Goal: Transaction & Acquisition: Obtain resource

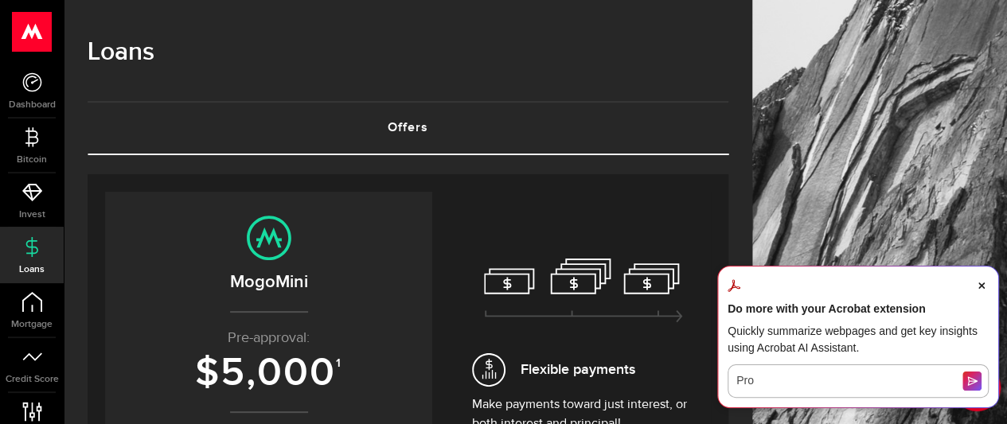
click at [981, 284] on icon "Close Acrobat AI Assistant Dialog" at bounding box center [981, 286] width 6 height 6
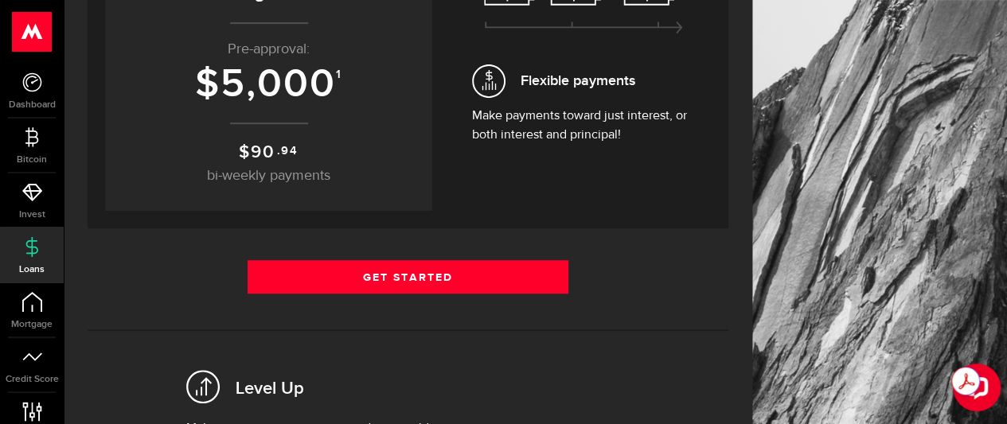
scroll to position [292, 0]
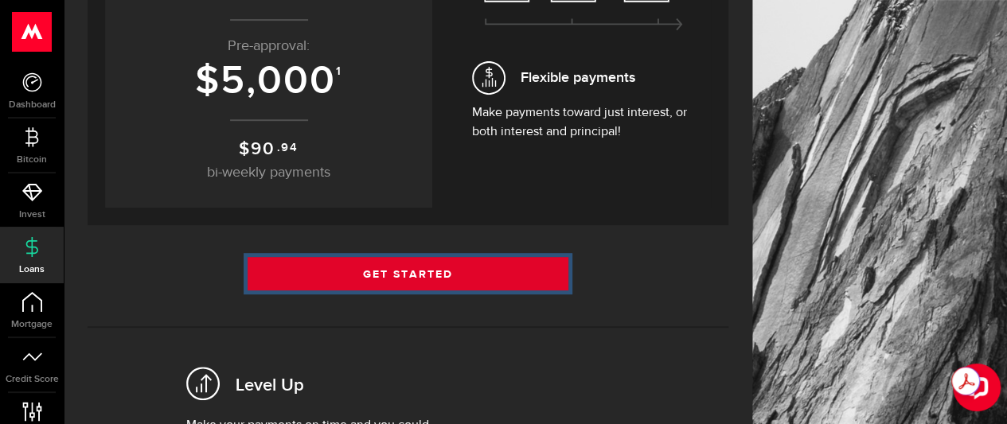
click at [431, 273] on link "Get Started" at bounding box center [408, 273] width 321 height 33
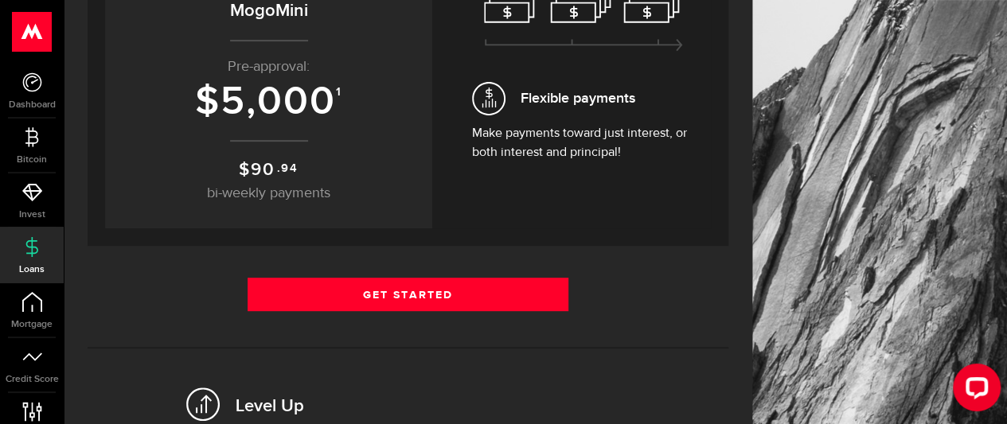
scroll to position [272, 0]
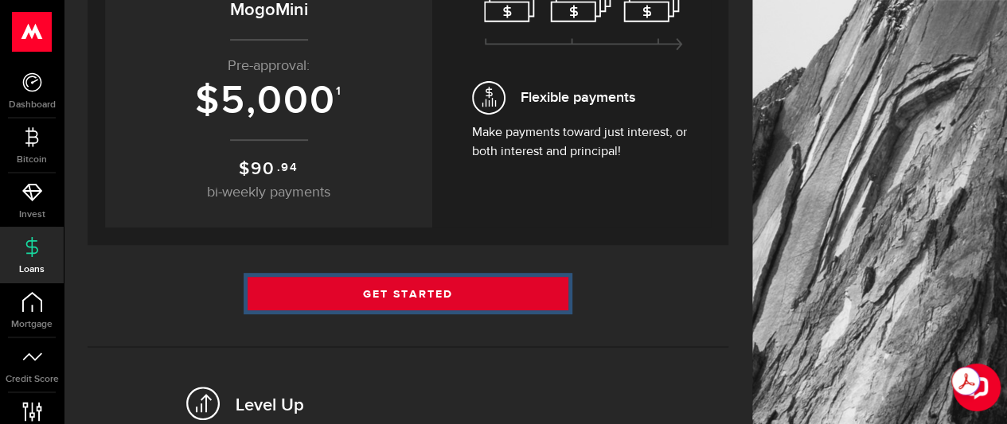
click at [430, 292] on link "Get Started" at bounding box center [408, 293] width 321 height 33
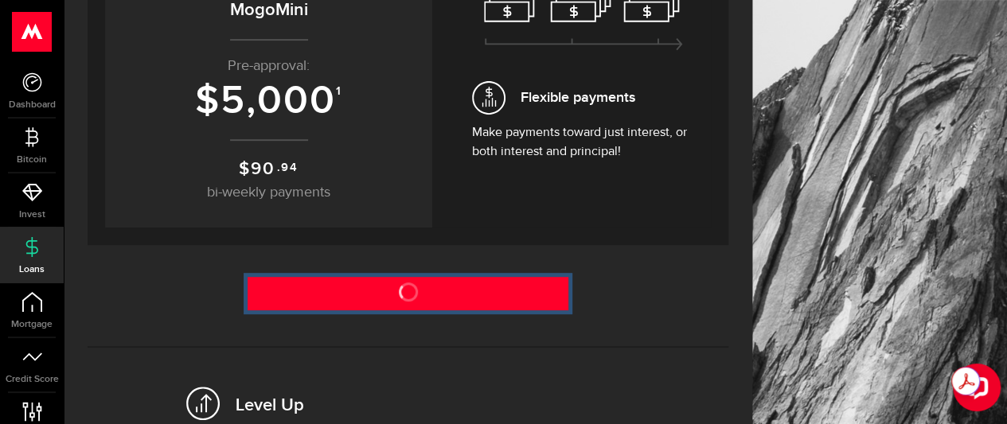
click at [430, 292] on link "Get Started" at bounding box center [408, 293] width 321 height 33
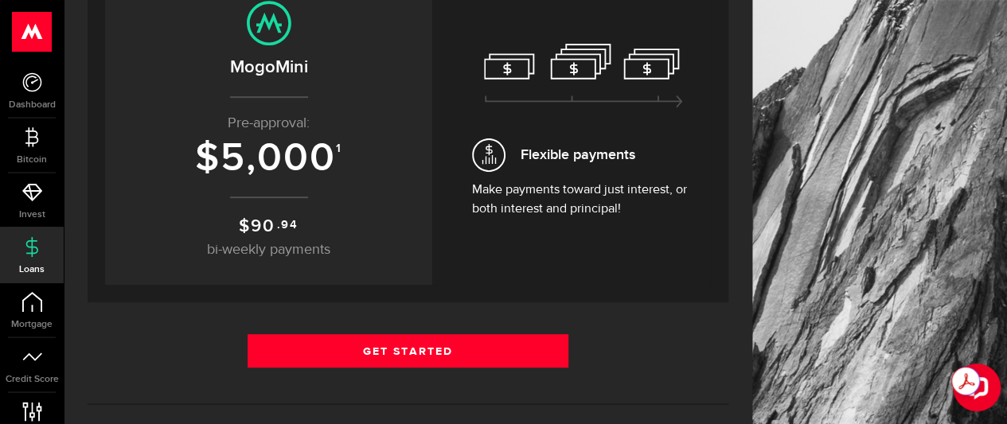
scroll to position [218, 0]
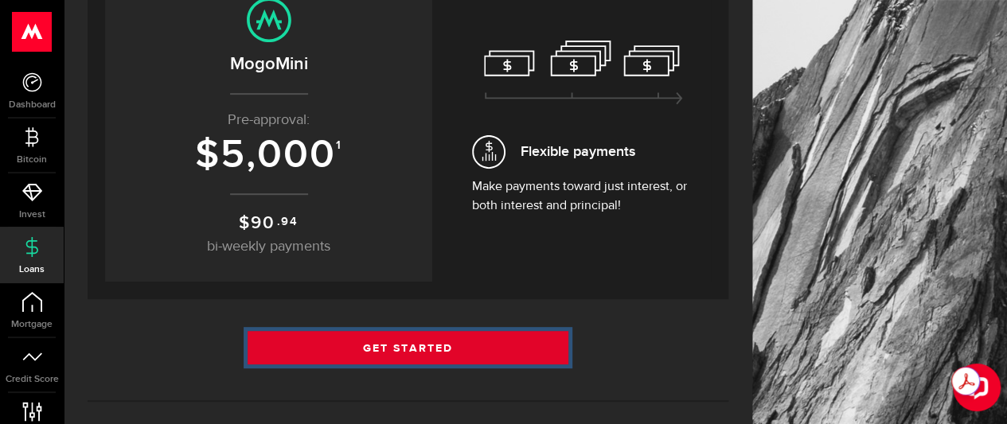
click at [436, 349] on link "Get Started" at bounding box center [408, 347] width 321 height 33
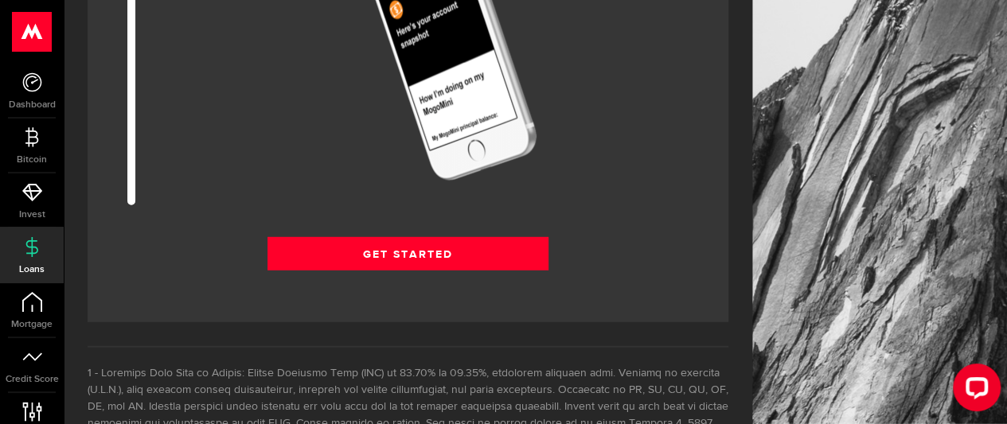
scroll to position [2160, 0]
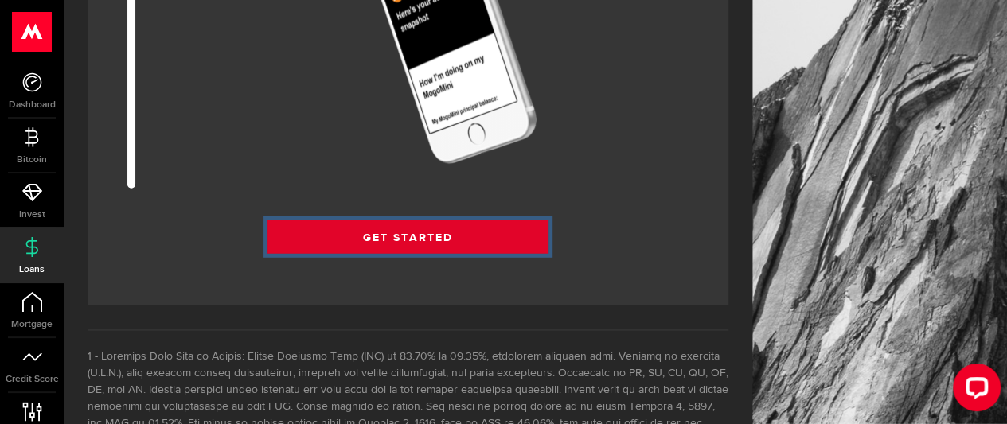
click at [416, 235] on link "Get Started" at bounding box center [407, 237] width 281 height 33
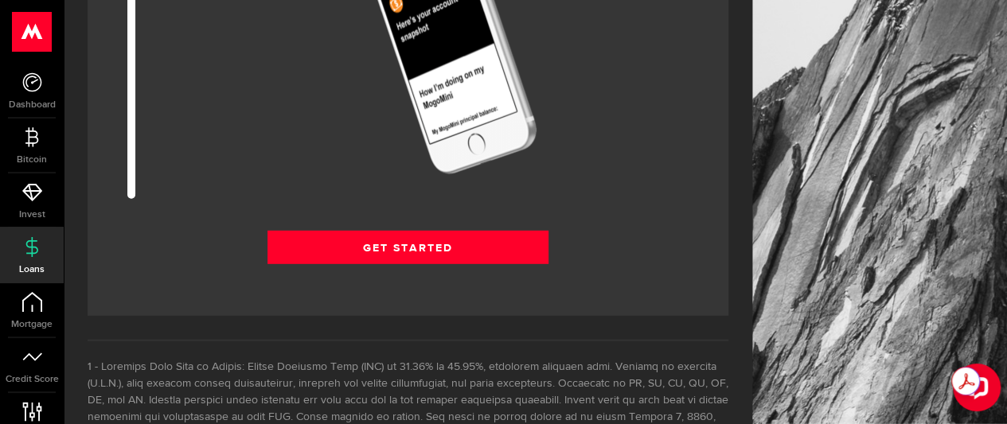
scroll to position [2153, 0]
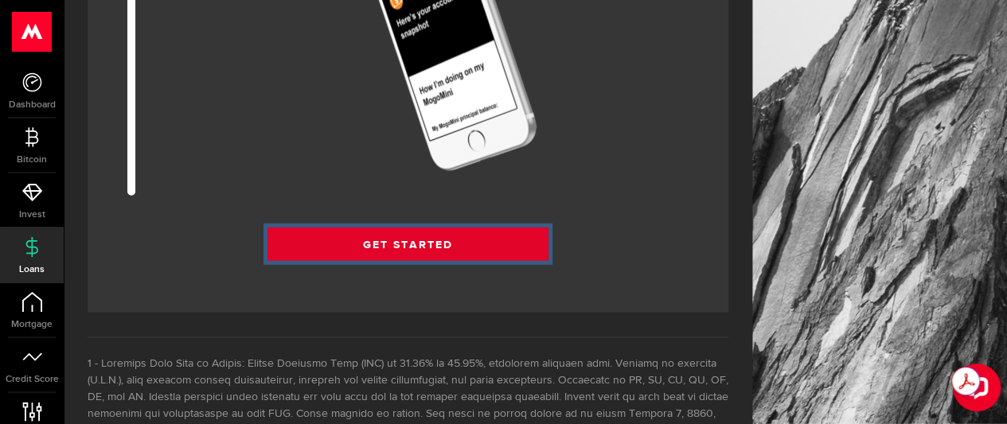
click at [417, 246] on link "Get Started" at bounding box center [407, 244] width 281 height 33
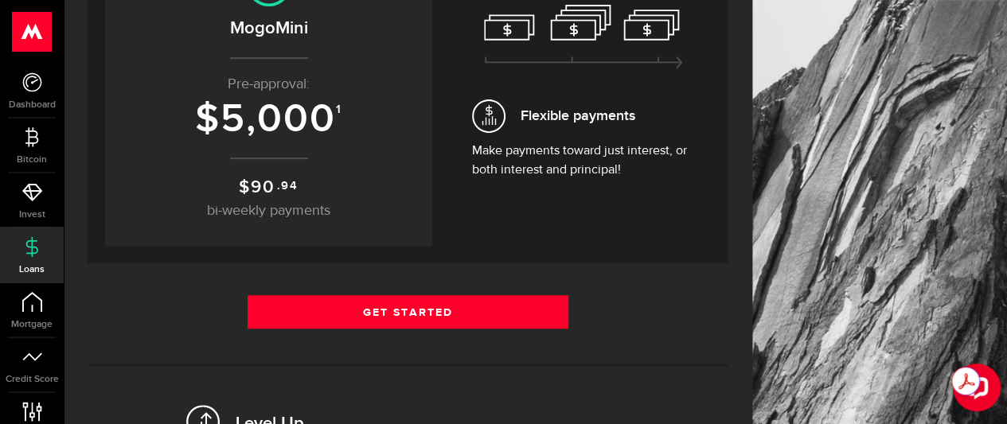
scroll to position [260, 0]
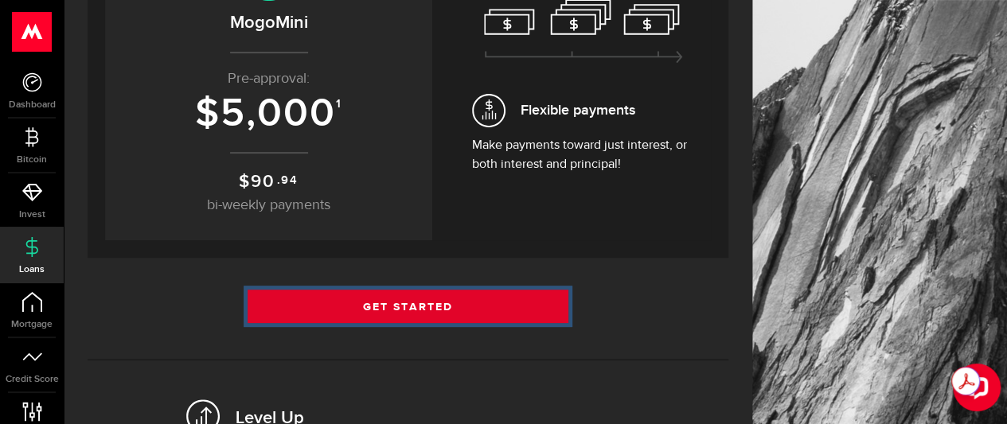
click at [404, 299] on link "Get Started" at bounding box center [408, 306] width 321 height 33
